Goal: Task Accomplishment & Management: Complete application form

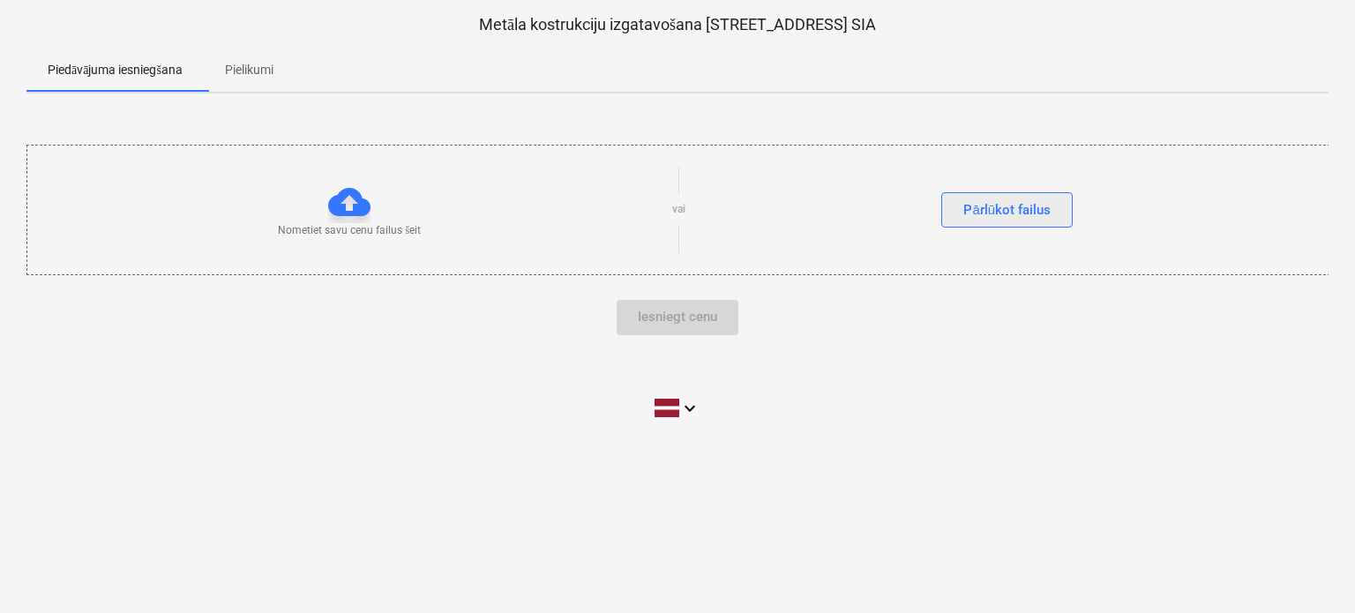
click at [1022, 200] on div "Pārlūkot failus" at bounding box center [1006, 210] width 87 height 23
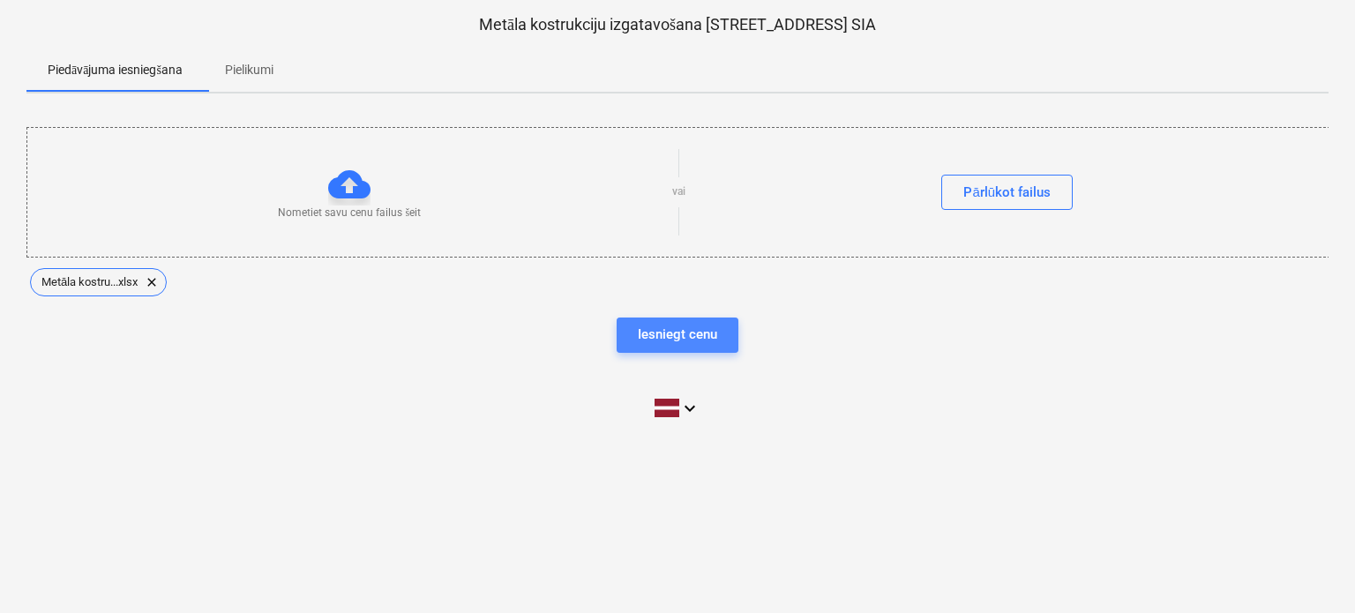
click at [669, 328] on div "Iesniegt cenu" at bounding box center [677, 334] width 79 height 23
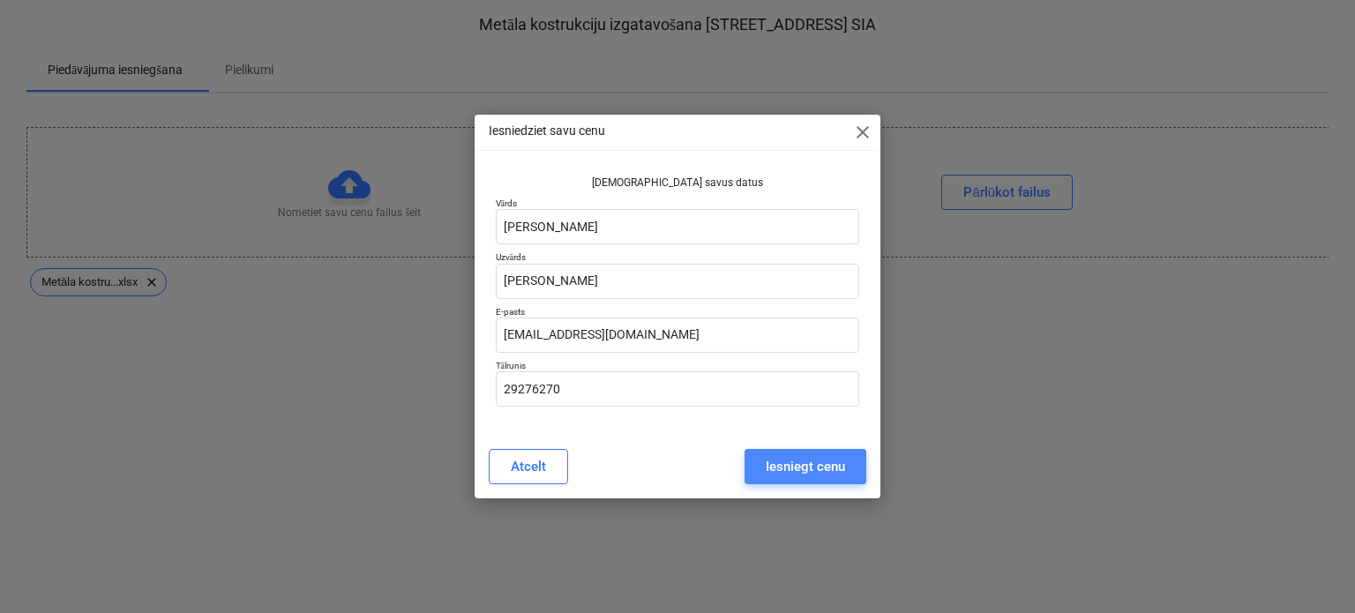
click at [783, 465] on div "Iesniegt cenu" at bounding box center [805, 466] width 79 height 23
